Goal: Task Accomplishment & Management: Manage account settings

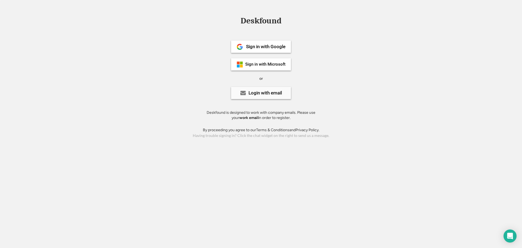
click at [262, 94] on div "Login with email" at bounding box center [264, 93] width 33 height 5
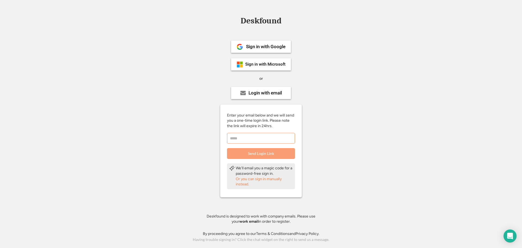
click at [254, 135] on input "email" at bounding box center [261, 138] width 68 height 11
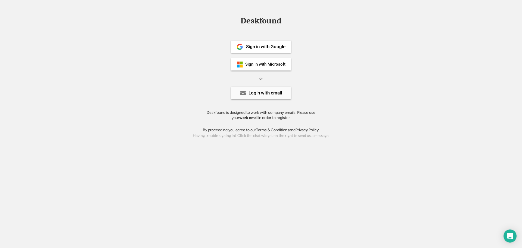
click at [265, 96] on div "Login with email" at bounding box center [261, 93] width 60 height 12
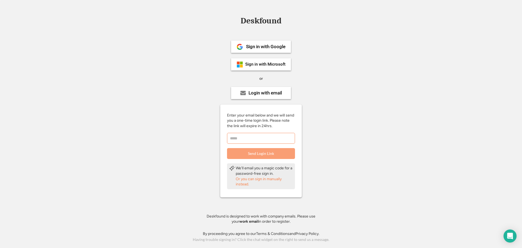
click at [260, 135] on input "email" at bounding box center [261, 138] width 68 height 11
type input "**********"
click at [267, 150] on button "Send Login Link" at bounding box center [261, 153] width 68 height 11
